Goal: Transaction & Acquisition: Purchase product/service

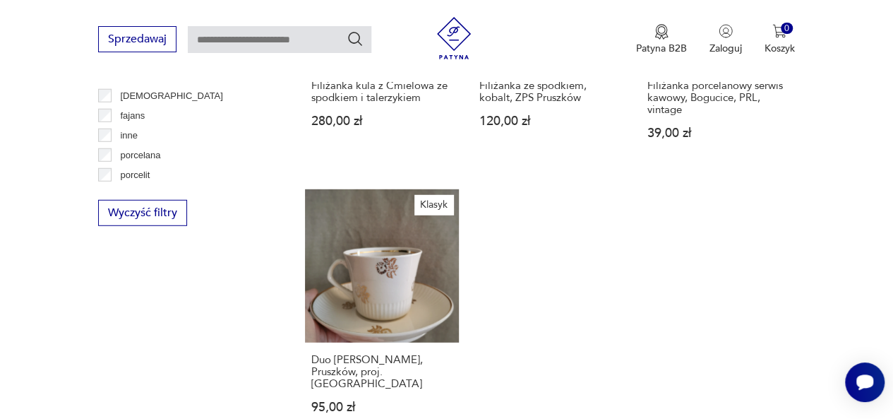
scroll to position [1873, 0]
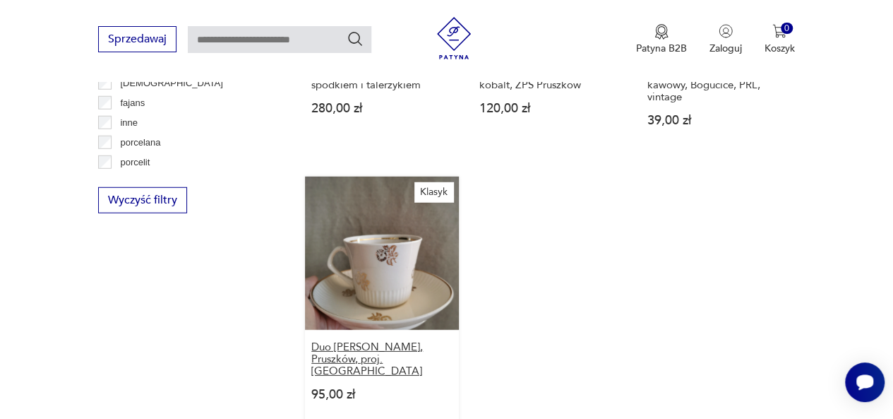
click at [383, 341] on h3 "Duo [PERSON_NAME], Pruszków, proj. [GEOGRAPHIC_DATA]" at bounding box center [381, 359] width 141 height 36
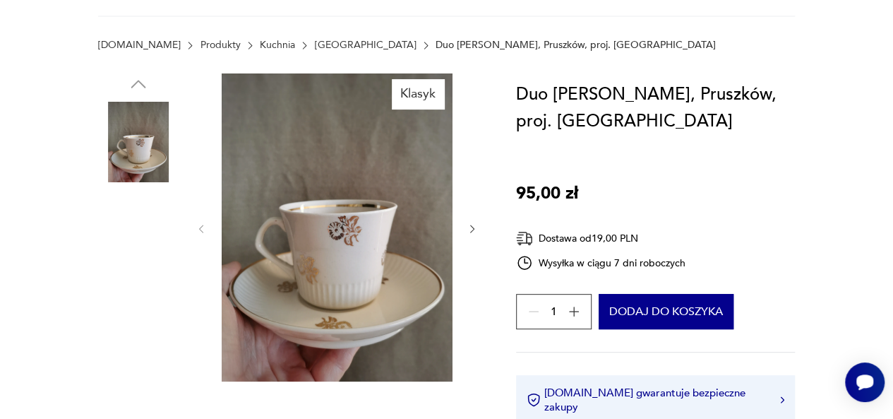
scroll to position [178, 0]
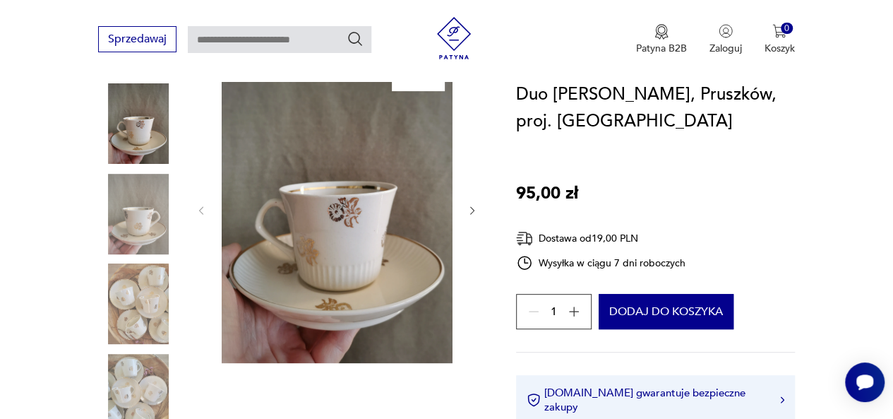
click at [470, 210] on icon "button" at bounding box center [472, 210] width 11 height 11
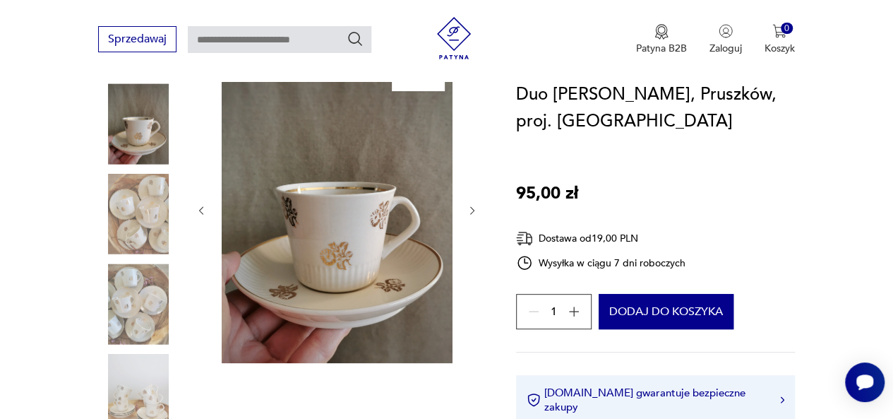
click at [470, 210] on icon "button" at bounding box center [472, 210] width 11 height 11
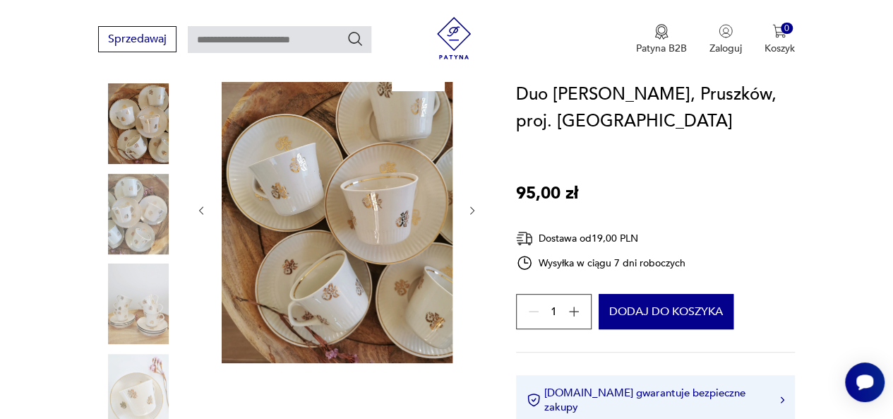
click at [470, 210] on icon "button" at bounding box center [472, 210] width 11 height 11
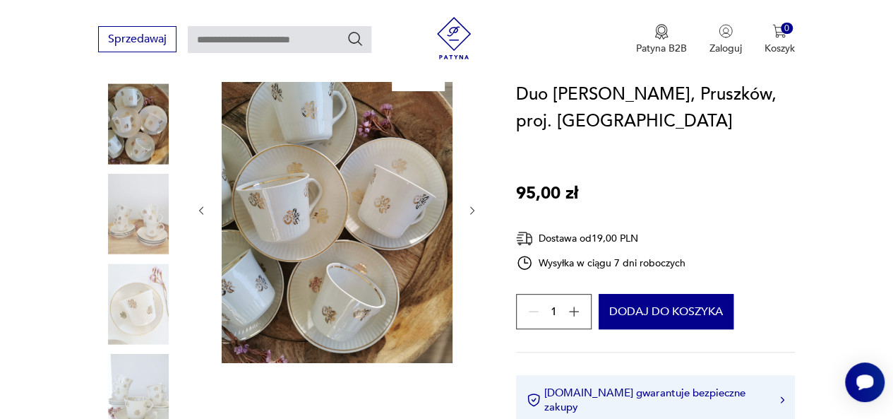
click at [472, 210] on icon "button" at bounding box center [472, 210] width 11 height 11
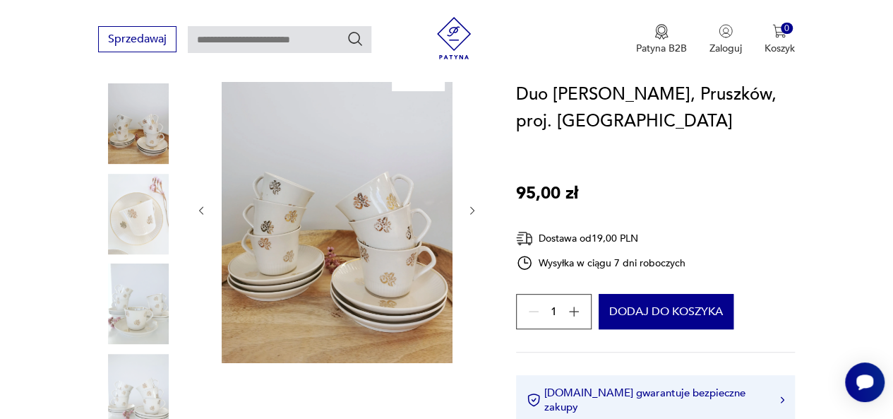
click at [472, 210] on icon "button" at bounding box center [472, 210] width 11 height 11
